Goal: Task Accomplishment & Management: Manage account settings

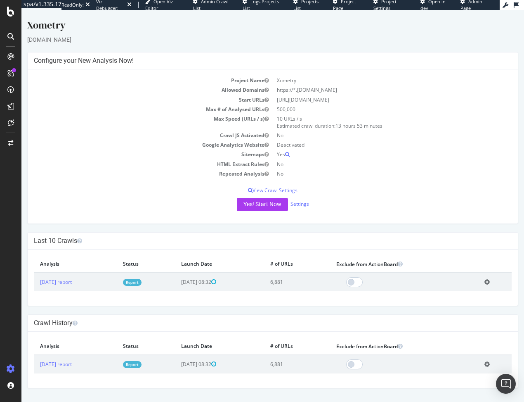
click at [124, 215] on div "Project Name Xometry Allowed Domains https://*.[DOMAIN_NAME] Start URLs [URL][D…" at bounding box center [273, 146] width 491 height 154
drag, startPoint x: 276, startPoint y: 101, endPoint x: 369, endPoint y: 100, distance: 92.5
click at [369, 100] on td "[URL][DOMAIN_NAME]" at bounding box center [392, 99] width 239 height 9
copy td "[URL][DOMAIN_NAME]"
click at [298, 205] on link "Settings" at bounding box center [300, 203] width 19 height 7
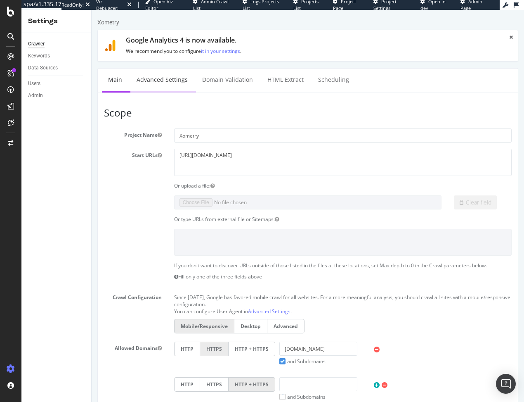
click at [169, 81] on link "Advanced Settings" at bounding box center [162, 80] width 64 height 23
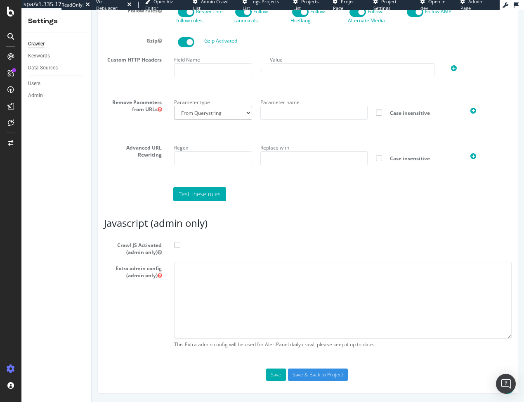
scroll to position [555, 0]
click at [175, 247] on span at bounding box center [177, 245] width 6 height 6
click at [92, 10] on input "Crawl JS Activated (admin only)" at bounding box center [92, 10] width 0 height 0
click at [189, 280] on textarea at bounding box center [343, 300] width 338 height 76
paste textarea "{ "flags": [ "cube" ], "beta": { "pap_mini_rules": [ "!dom #see 'help'", "!2tld…"
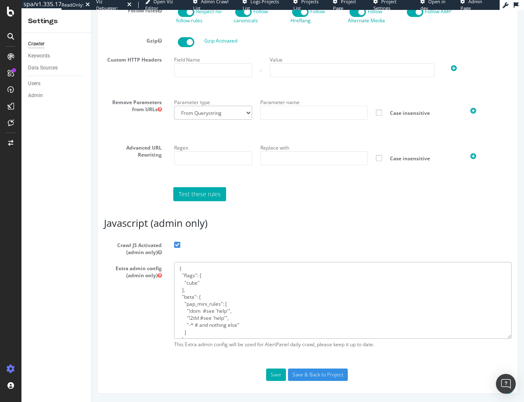
scroll to position [12, 0]
type textarea "{ "flags": [ "cube" ], "beta": { "pap_mini_rules": [ "!dom #see 'help'", "!2tld…"
drag, startPoint x: 317, startPoint y: 375, endPoint x: 314, endPoint y: 362, distance: 13.5
click at [317, 375] on input "Save & Back to Project" at bounding box center [318, 374] width 60 height 12
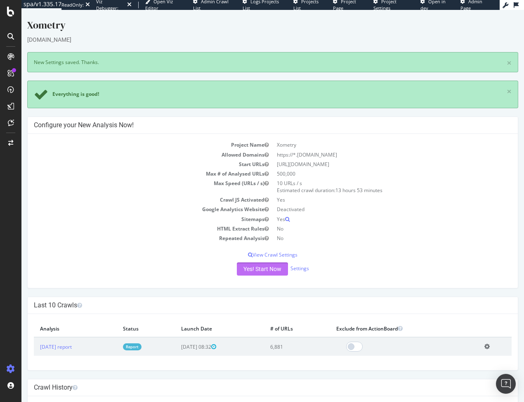
click at [254, 268] on button "Yes! Start Now" at bounding box center [262, 268] width 51 height 13
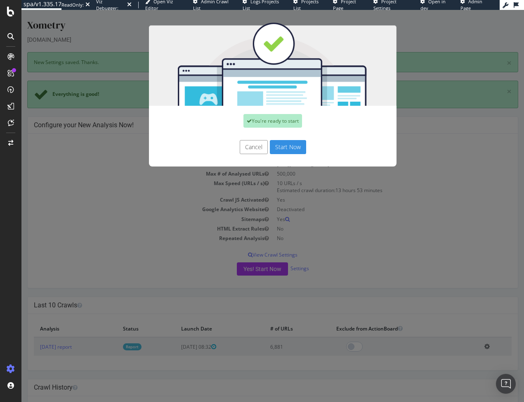
click at [284, 142] on button "Start Now" at bounding box center [288, 147] width 36 height 14
